Goal: Information Seeking & Learning: Compare options

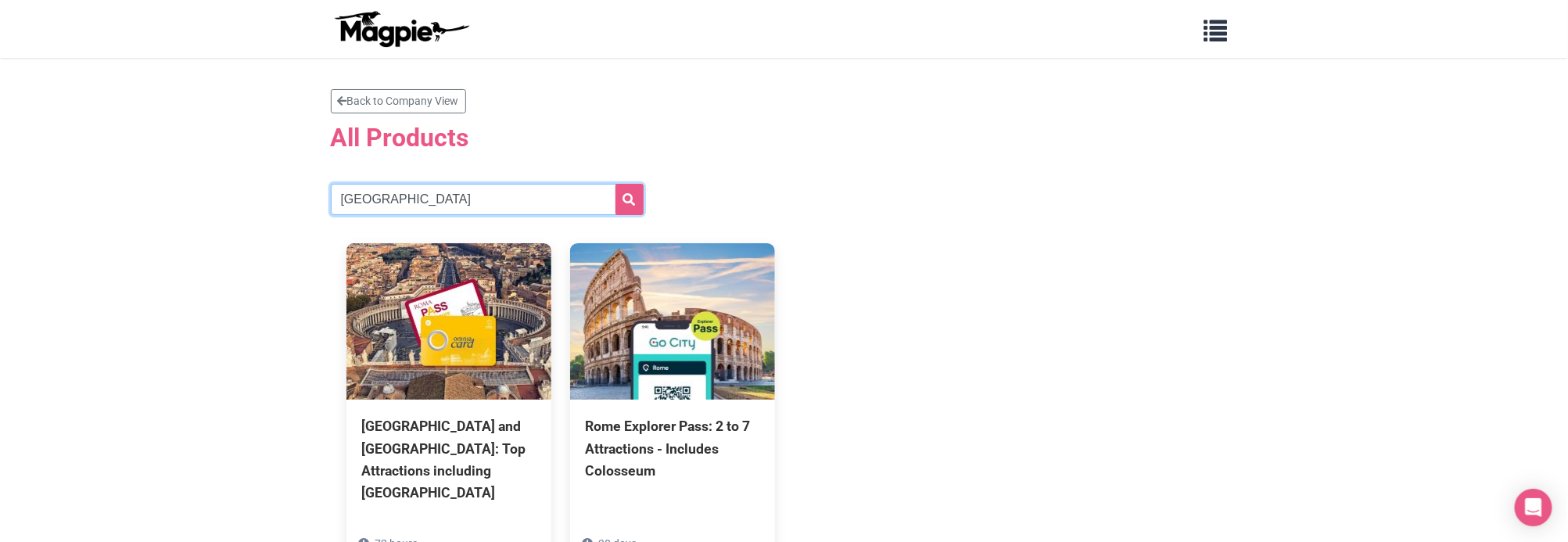
click at [459, 214] on input "[GEOGRAPHIC_DATA]" at bounding box center [487, 199] width 312 height 31
type input "a"
type input "san antonio"
click at [615, 184] on button "submit" at bounding box center [629, 199] width 28 height 31
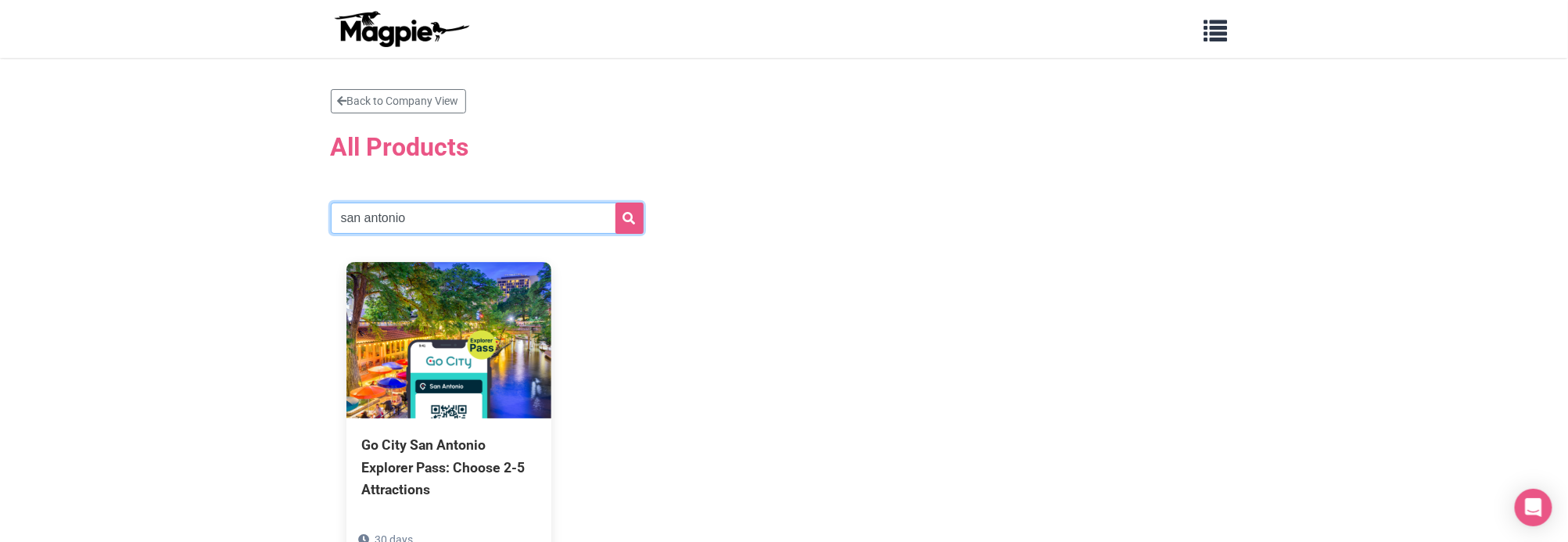
click at [506, 209] on input "san antonio" at bounding box center [487, 217] width 312 height 31
type input "[GEOGRAPHIC_DATA]"
click at [615, 202] on button "submit" at bounding box center [629, 217] width 28 height 31
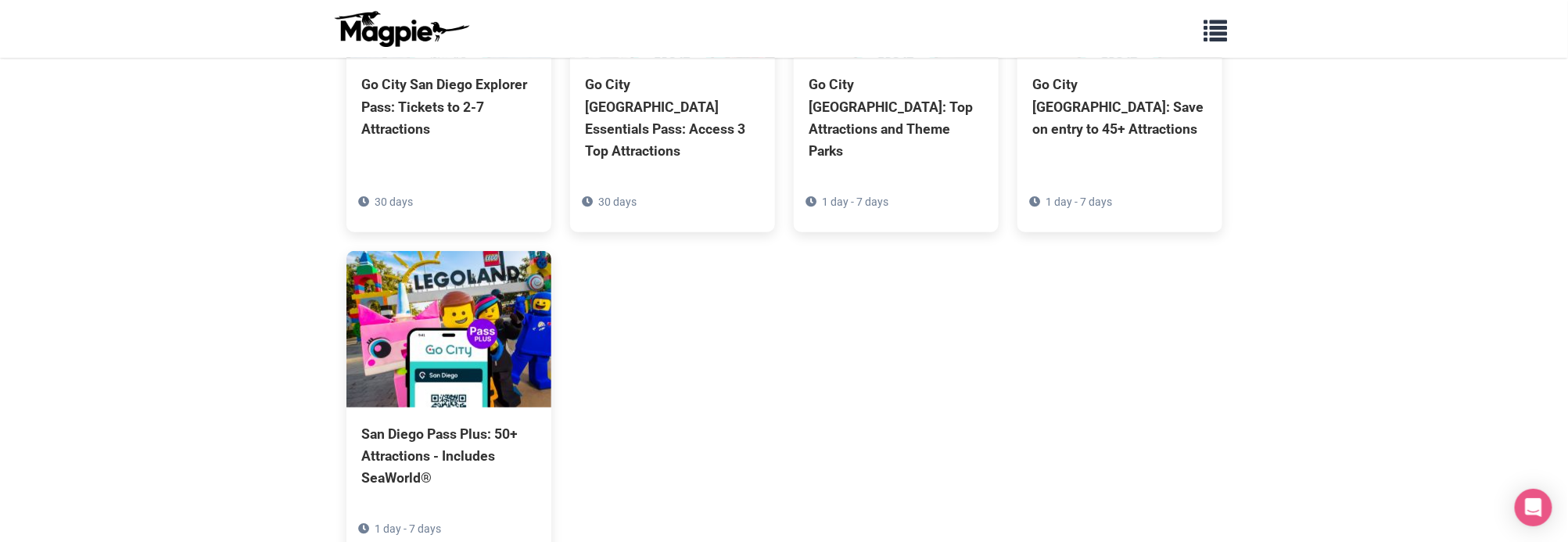
scroll to position [376, 0]
